Goal: Information Seeking & Learning: Find specific fact

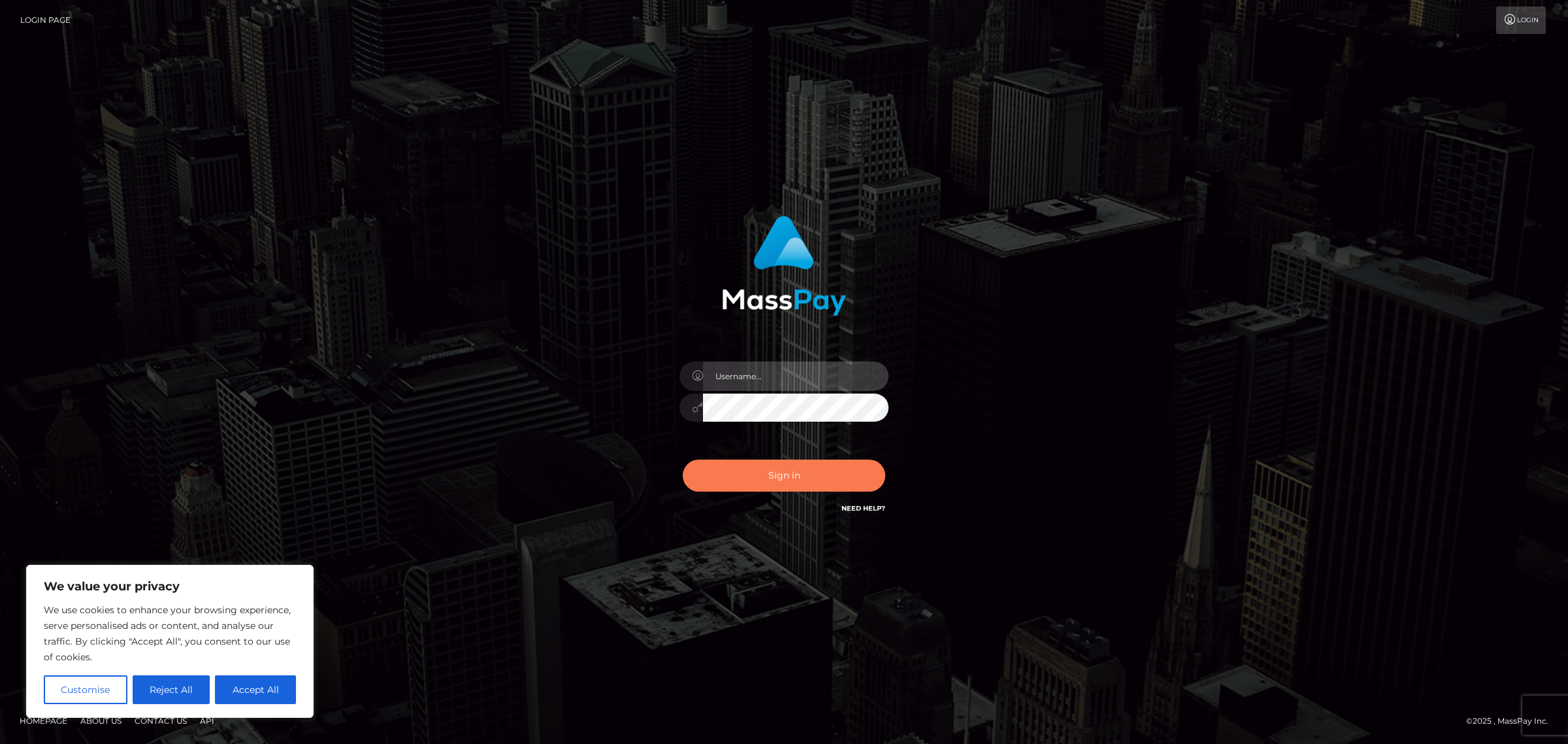
type input "Jennifer"
click at [811, 489] on button "Sign in" at bounding box center [784, 475] width 202 height 32
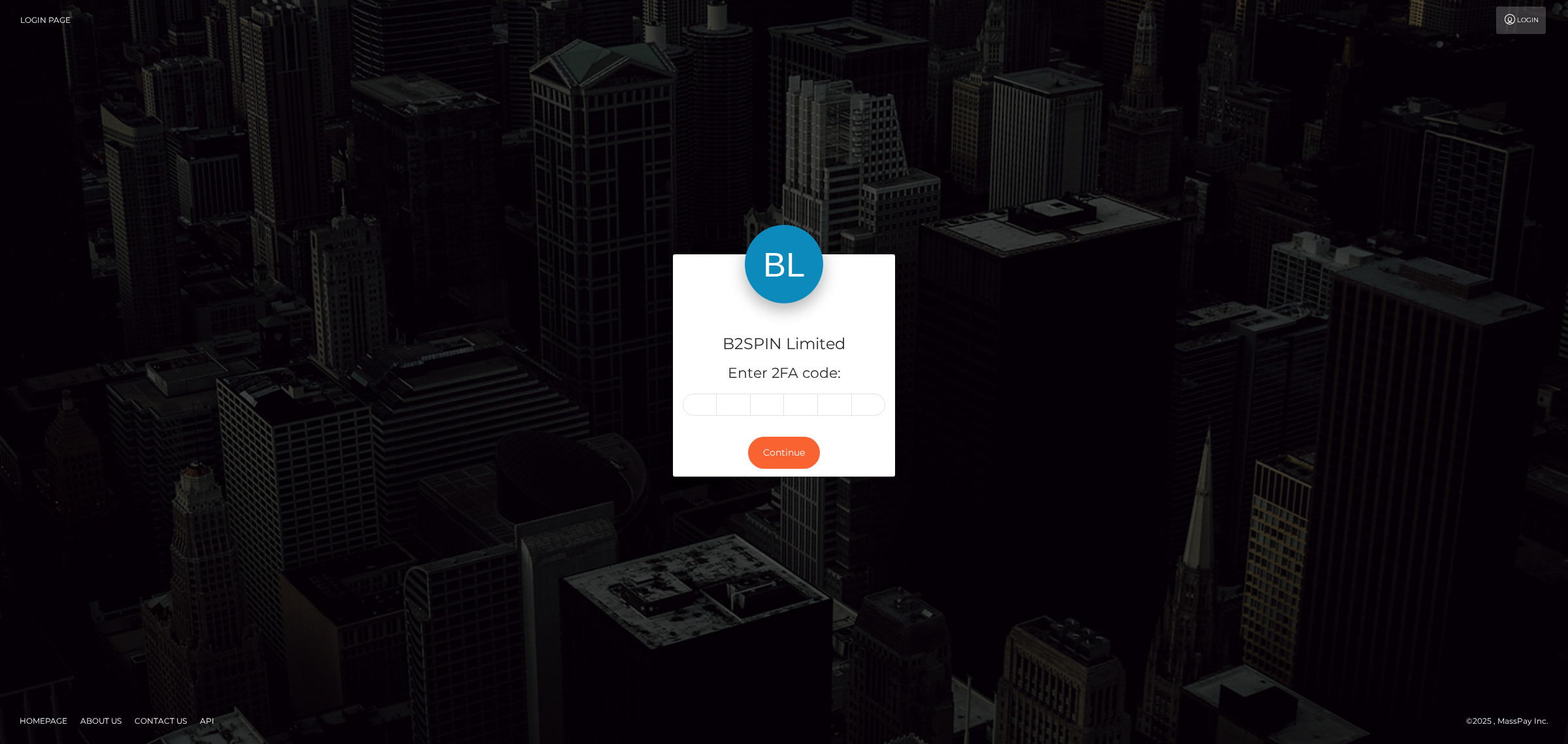
click at [702, 413] on input "text" at bounding box center [700, 404] width 34 height 22
type input "4"
type input "7"
type input "0"
type input "5"
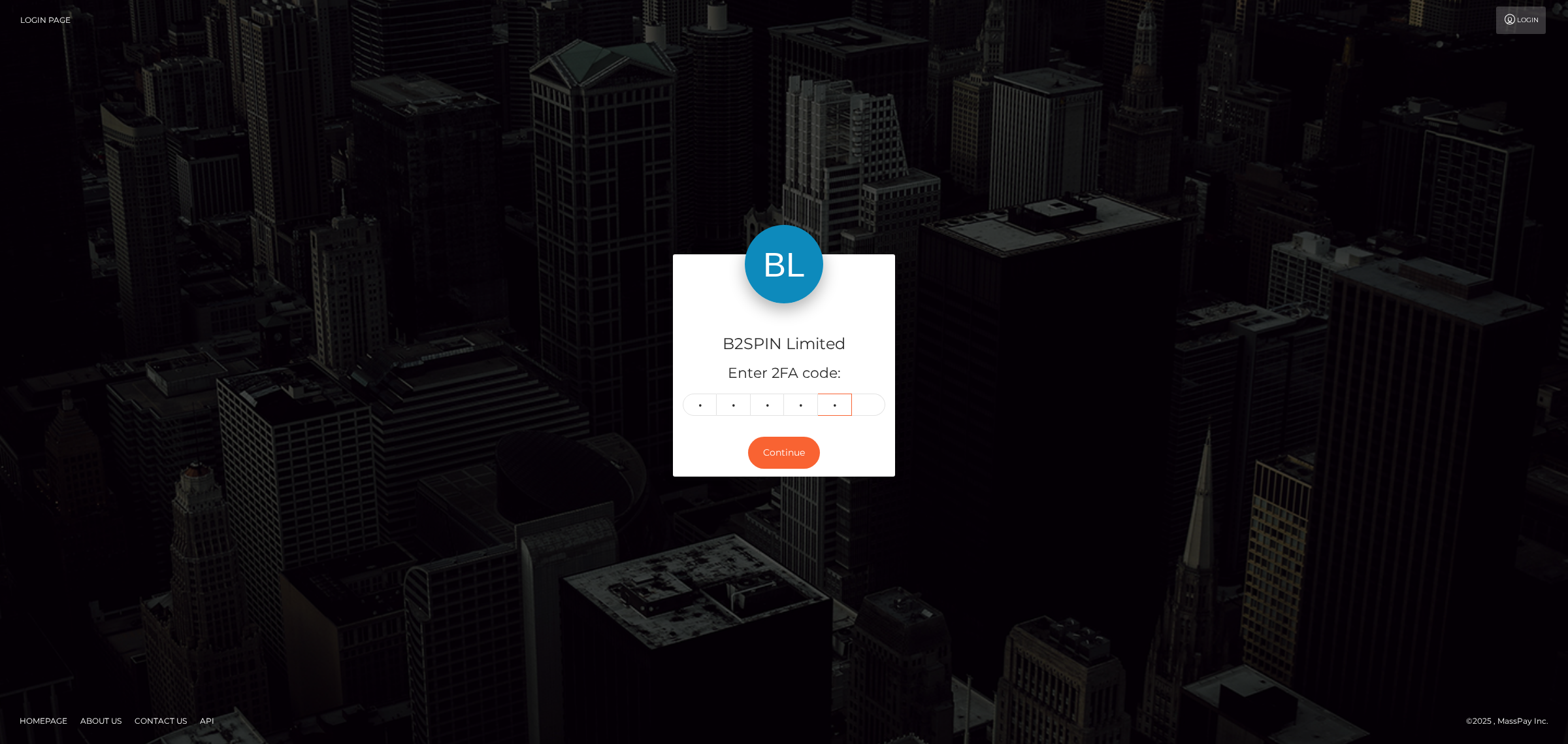
type input "8"
type input "4"
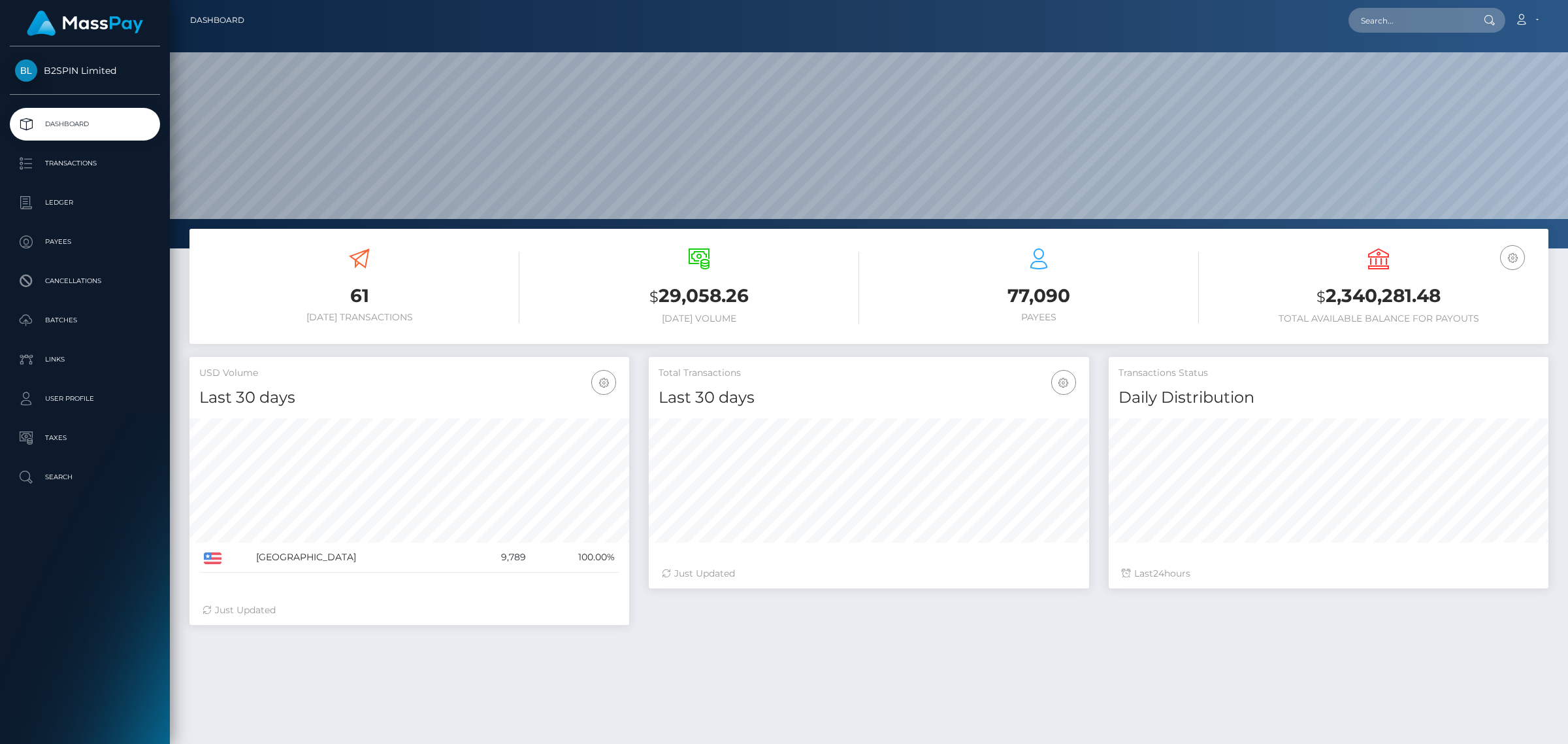
scroll to position [231, 439]
click at [1421, 22] on input "text" at bounding box center [1410, 20] width 123 height 25
paste input "3265541"
click at [1387, 24] on input "3265541" at bounding box center [1410, 20] width 123 height 25
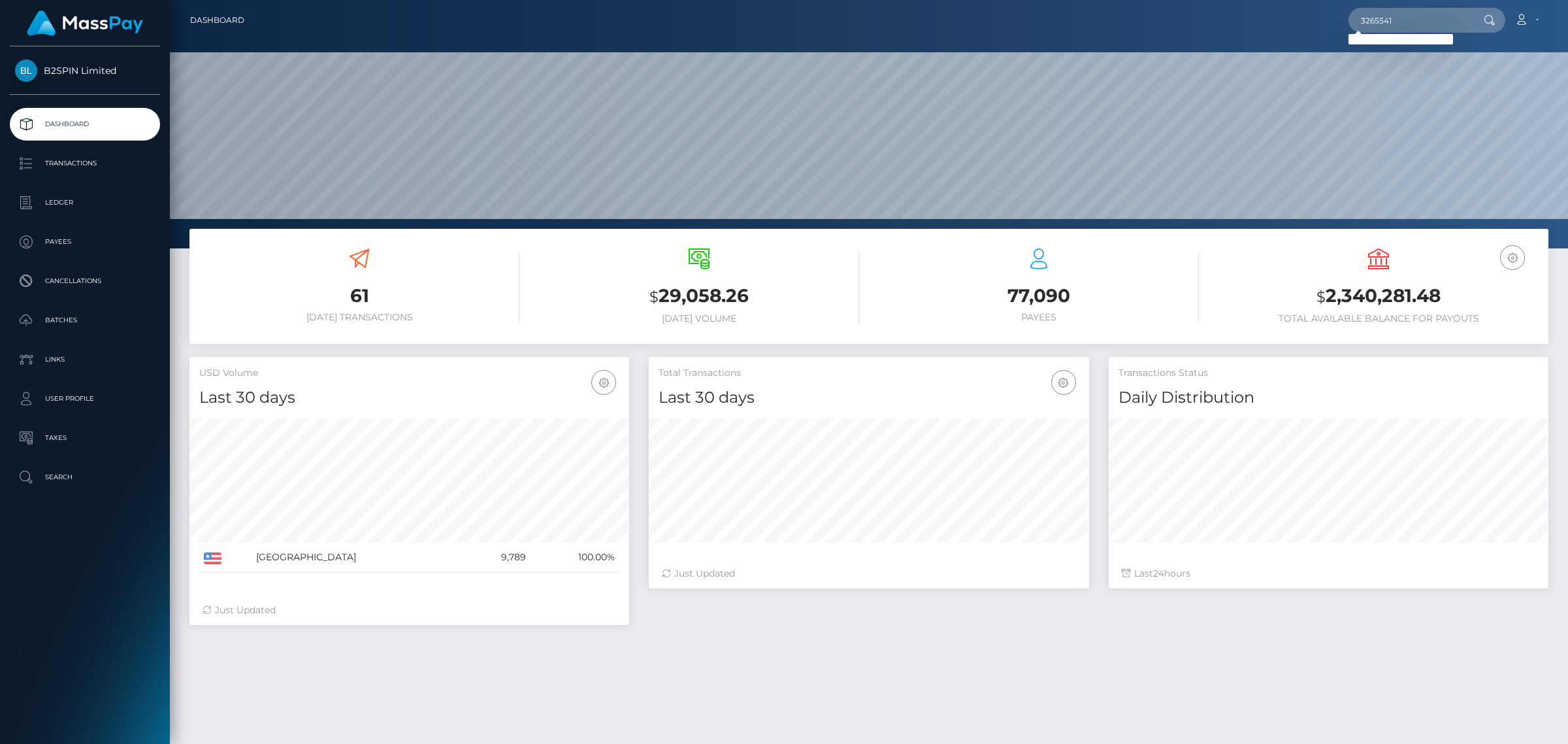
click at [1400, 38] on div "Loading... Loading..." at bounding box center [1401, 39] width 105 height 11
click at [1386, 24] on input "3265541" at bounding box center [1410, 20] width 123 height 25
paste input "1180819881"
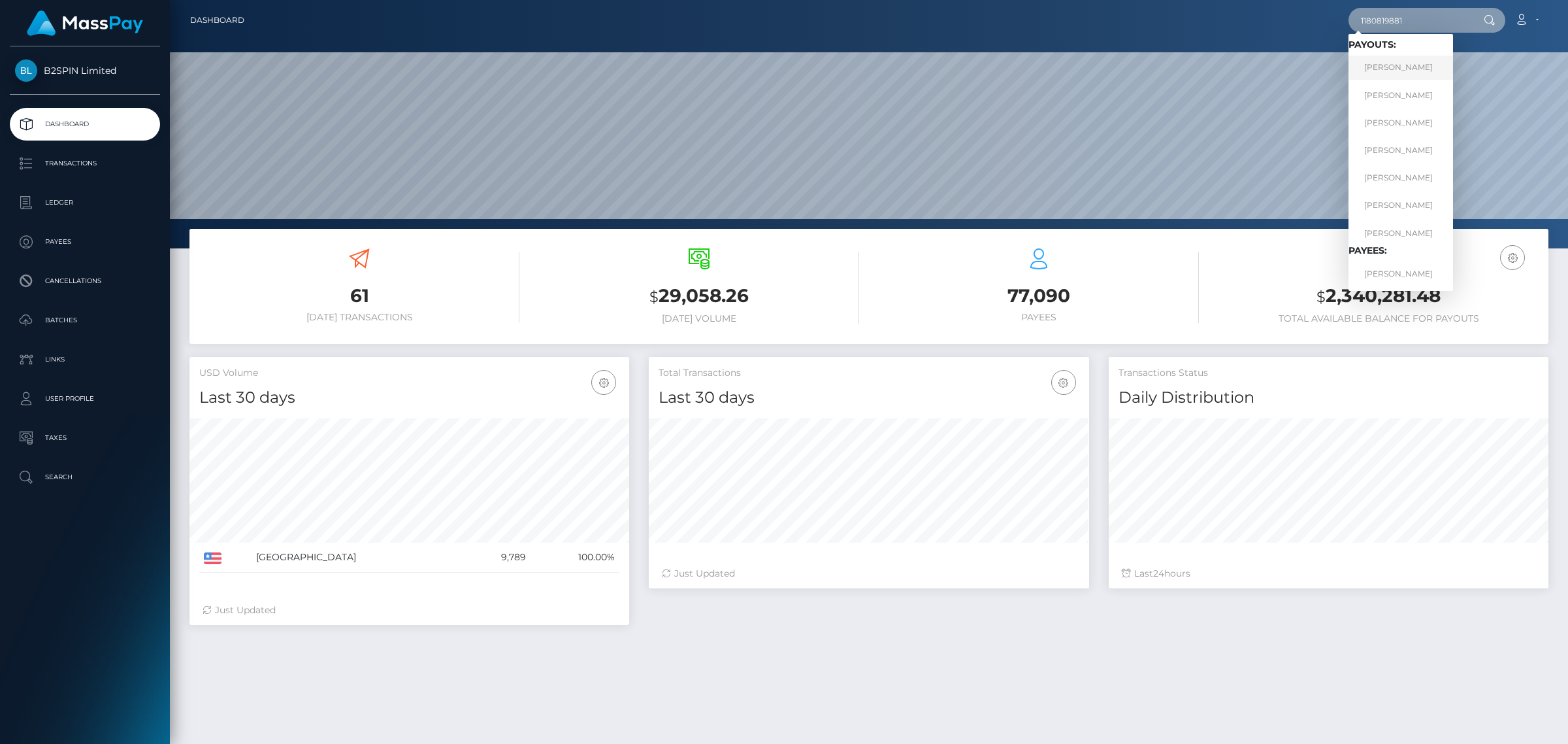
type input "1180819881"
click at [1403, 63] on link "AMY NICHOLE ANDREWS" at bounding box center [1401, 67] width 105 height 24
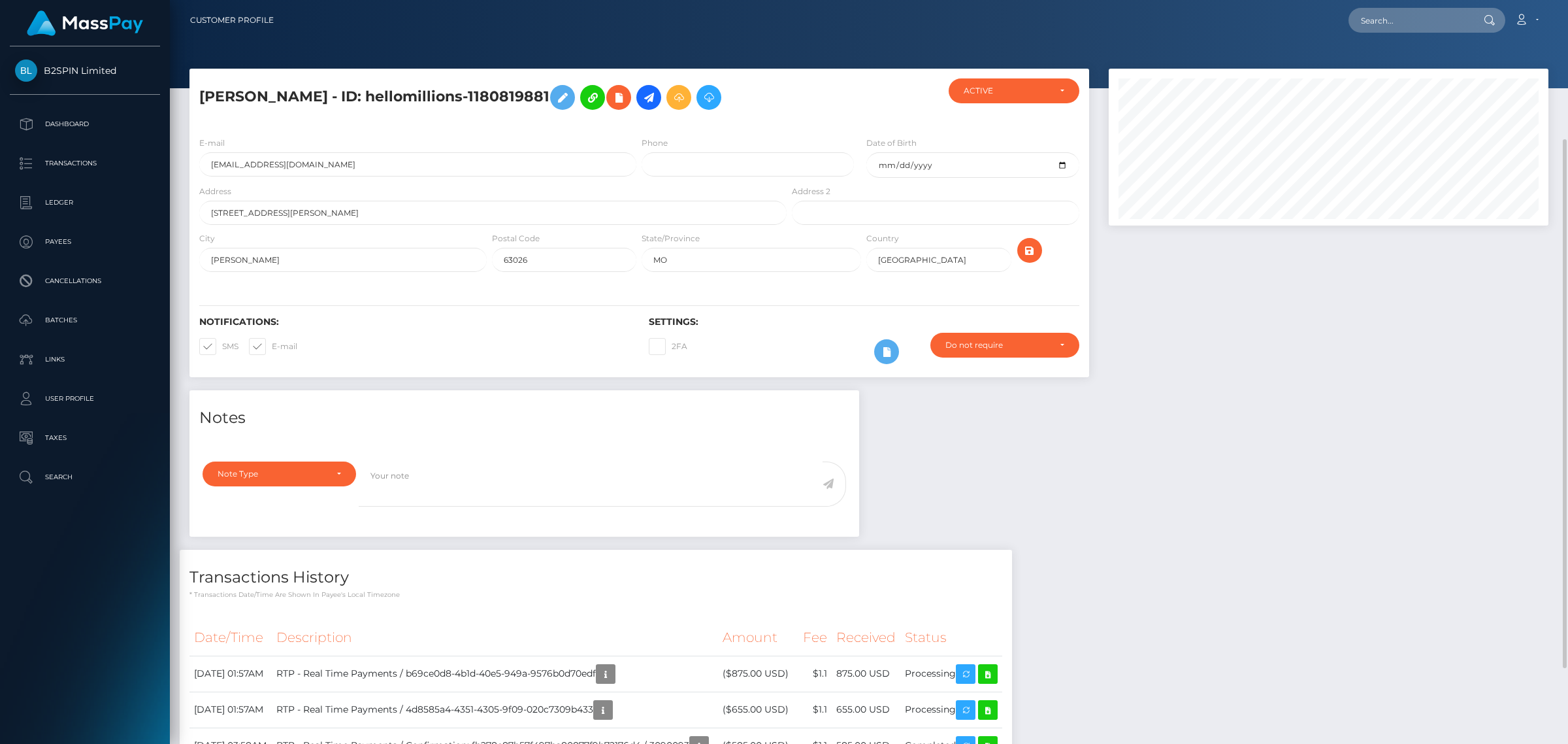
scroll to position [163, 0]
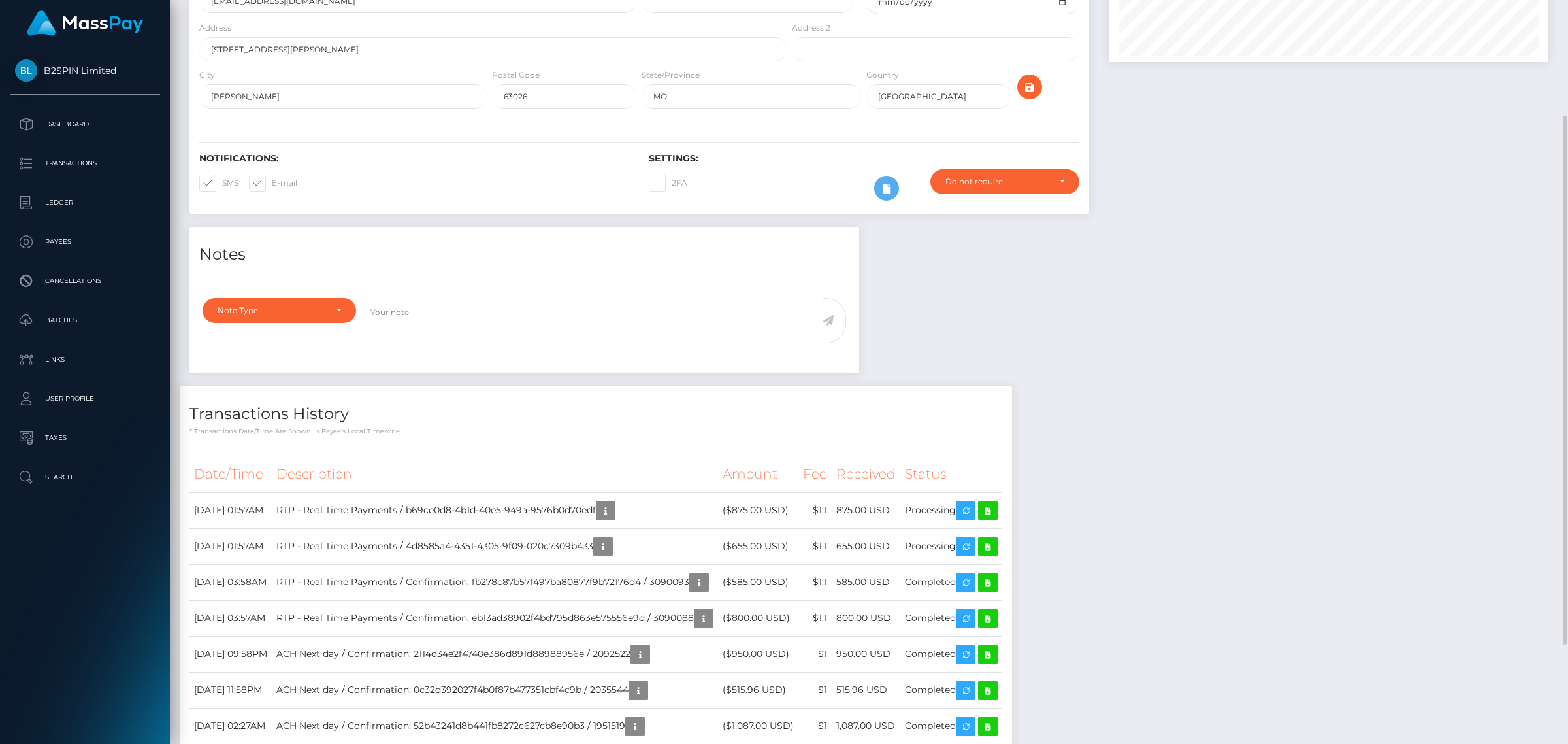
click at [1179, 453] on div "Notes Note Type Compliance Clear Compliance General Note Type" at bounding box center [869, 504] width 1379 height 554
click at [1387, 444] on div "Notes Note Type Compliance Clear Compliance General Note Type" at bounding box center [869, 504] width 1379 height 554
click at [1376, 399] on div "Notes Note Type Compliance Clear Compliance General Note Type" at bounding box center [869, 504] width 1379 height 554
